Goal: Information Seeking & Learning: Learn about a topic

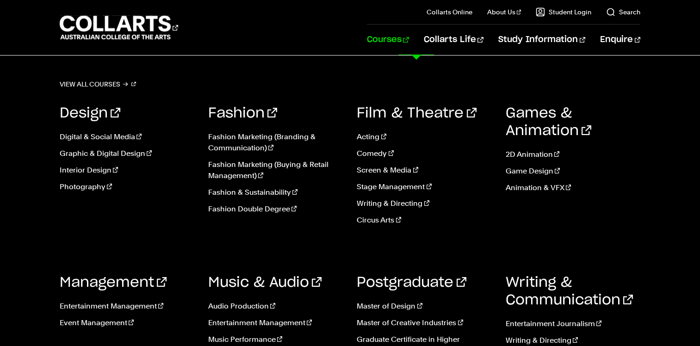
scroll to position [59, 0]
click at [402, 305] on link "Master of Design" at bounding box center [424, 306] width 135 height 11
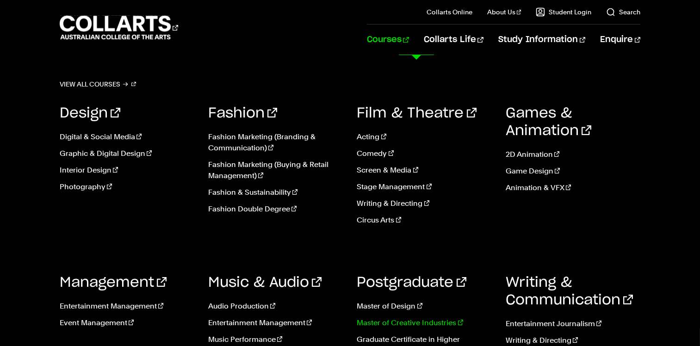
click at [402, 321] on link "Master of Creative Industries" at bounding box center [424, 322] width 135 height 11
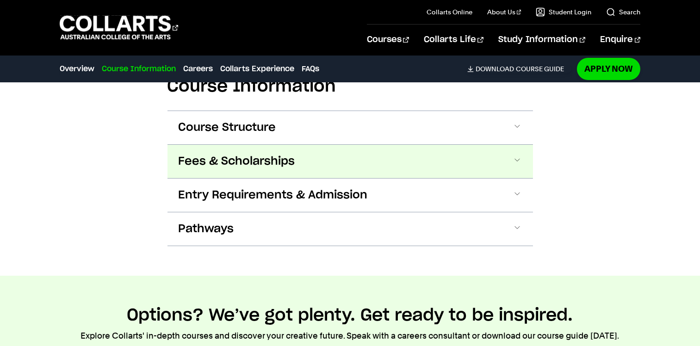
click at [355, 163] on button "Fees & Scholarships" at bounding box center [349, 161] width 365 height 33
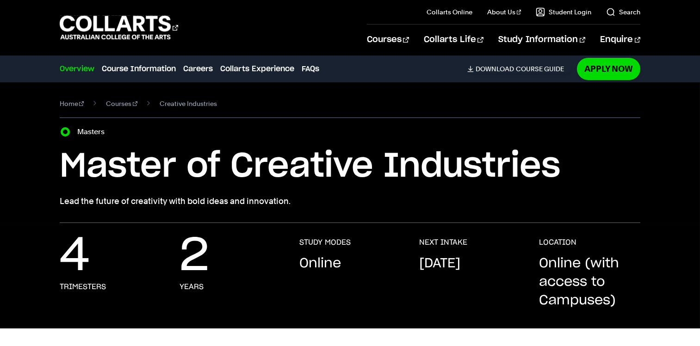
drag, startPoint x: 303, startPoint y: 137, endPoint x: 212, endPoint y: 136, distance: 91.1
click at [303, 137] on div "Course variant Masters" at bounding box center [350, 131] width 581 height 13
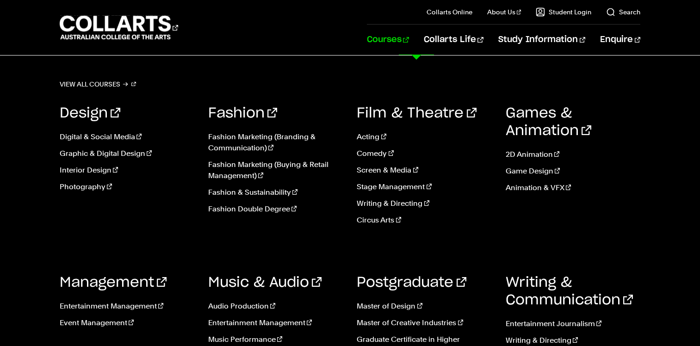
click at [409, 43] on link "Courses" at bounding box center [388, 40] width 42 height 31
click at [573, 320] on link "Entertainment Journalism" at bounding box center [573, 323] width 135 height 11
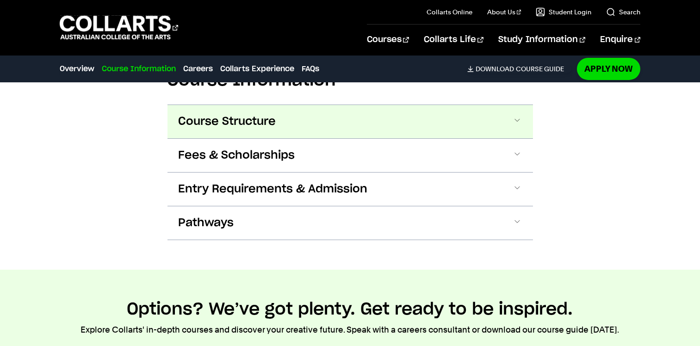
click at [265, 116] on span "Course Structure" at bounding box center [228, 121] width 98 height 15
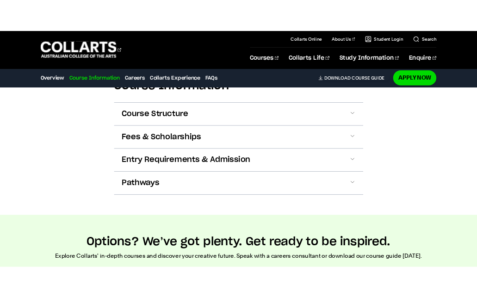
scroll to position [983, 0]
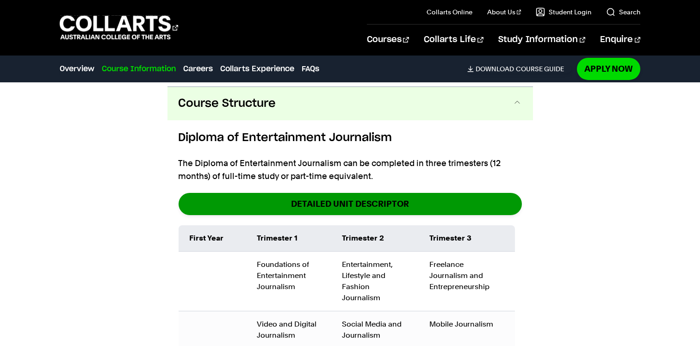
click at [327, 199] on link "DETAILED UNIT DESCRIPTOR" at bounding box center [350, 204] width 343 height 22
